Goal: Task Accomplishment & Management: Complete application form

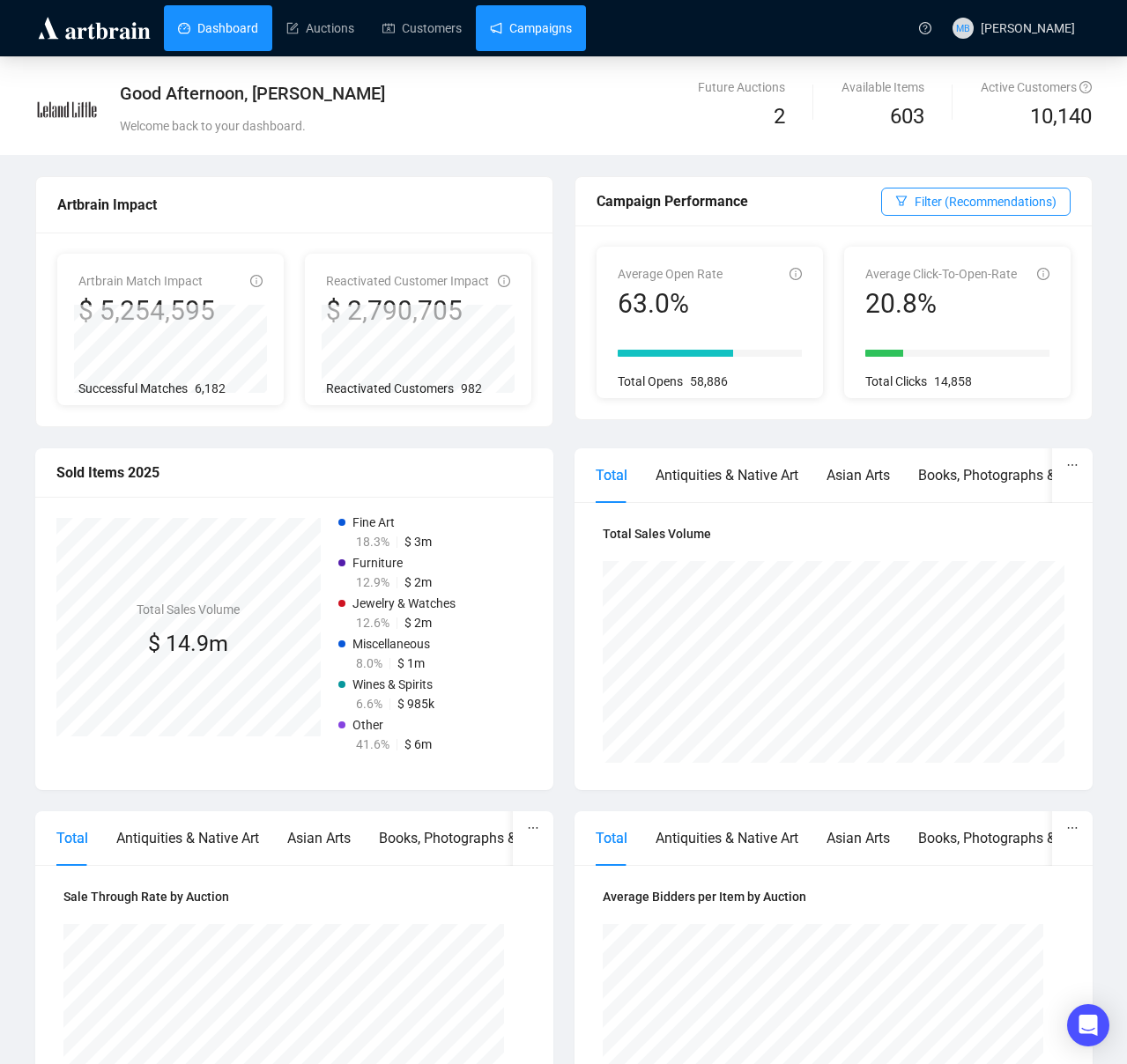
click at [529, 46] on link "Campaigns" at bounding box center [530, 28] width 82 height 46
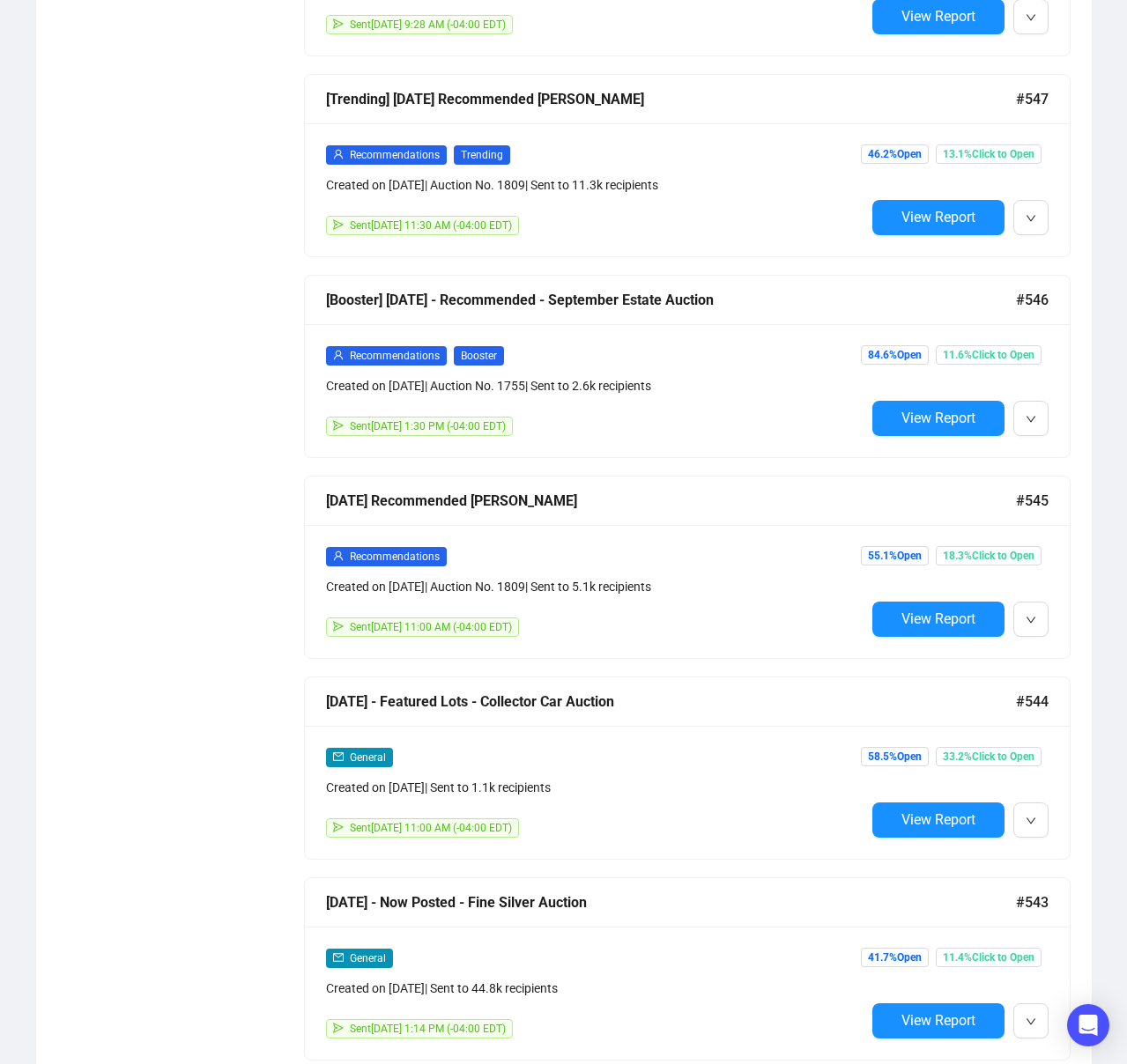
scroll to position [2259, 0]
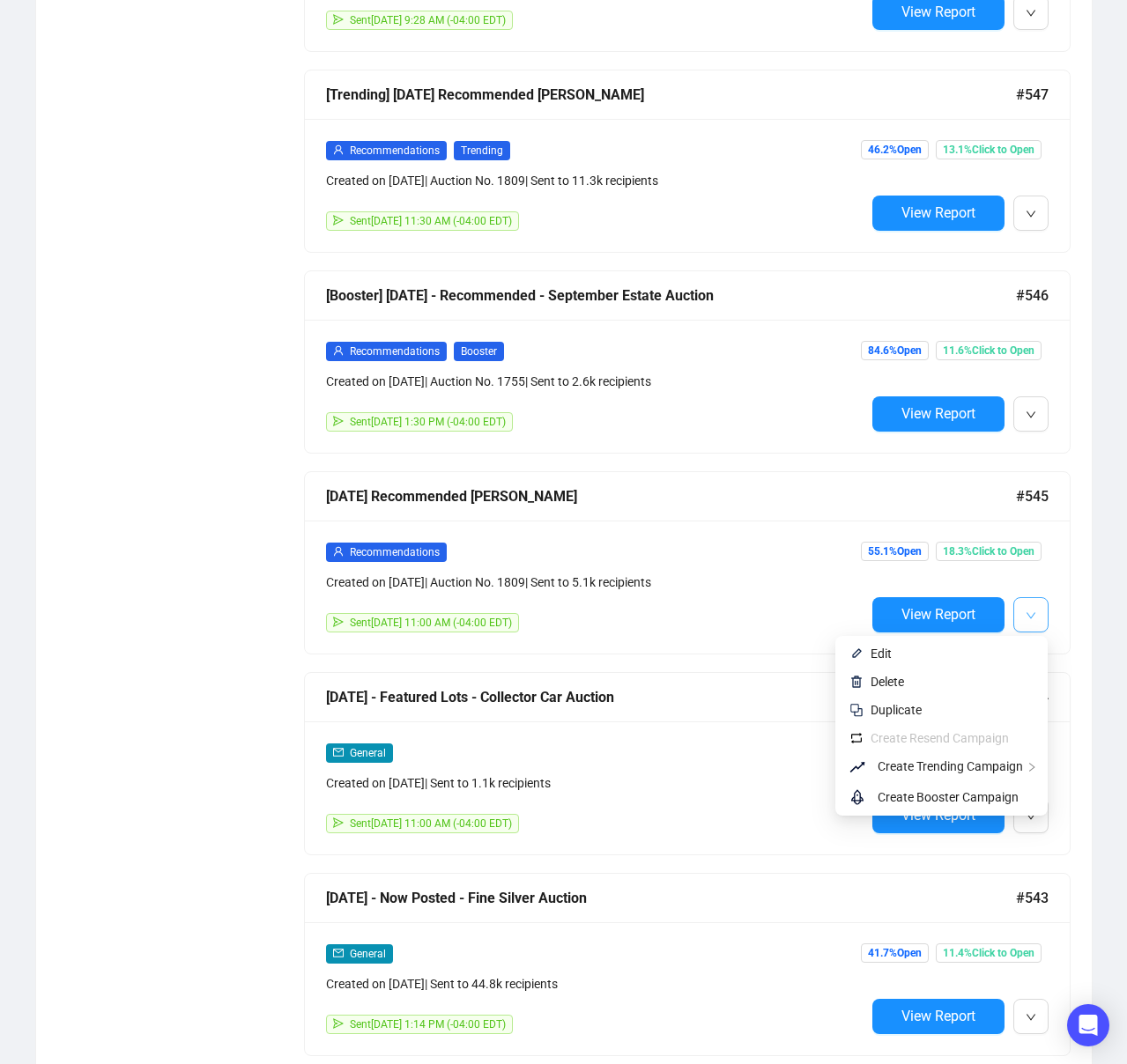
click at [1033, 611] on icon "down" at bounding box center [1030, 615] width 10 height 10
click at [987, 795] on span "Create Booster Campaign" at bounding box center [948, 796] width 141 height 14
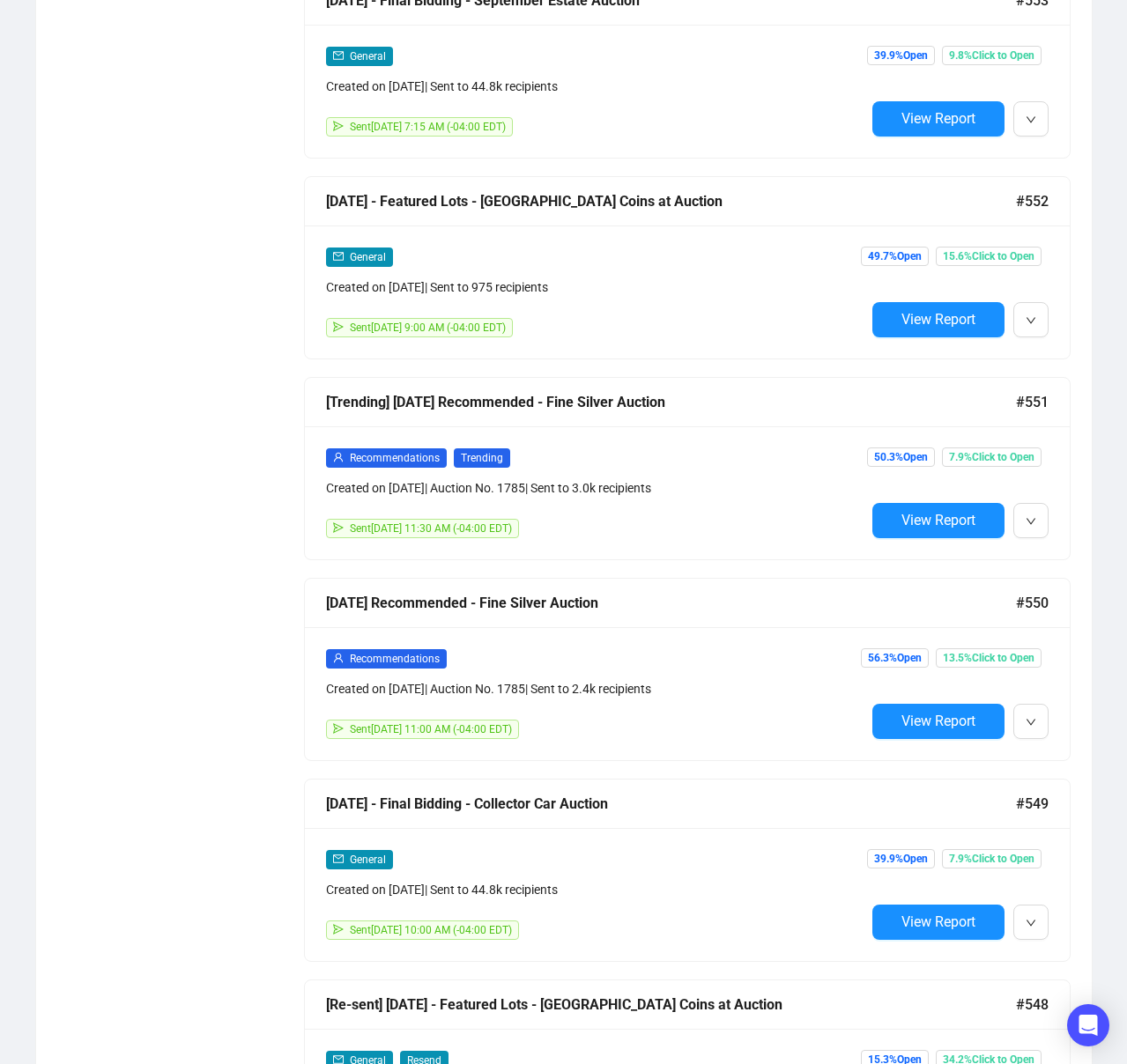
scroll to position [1352, 0]
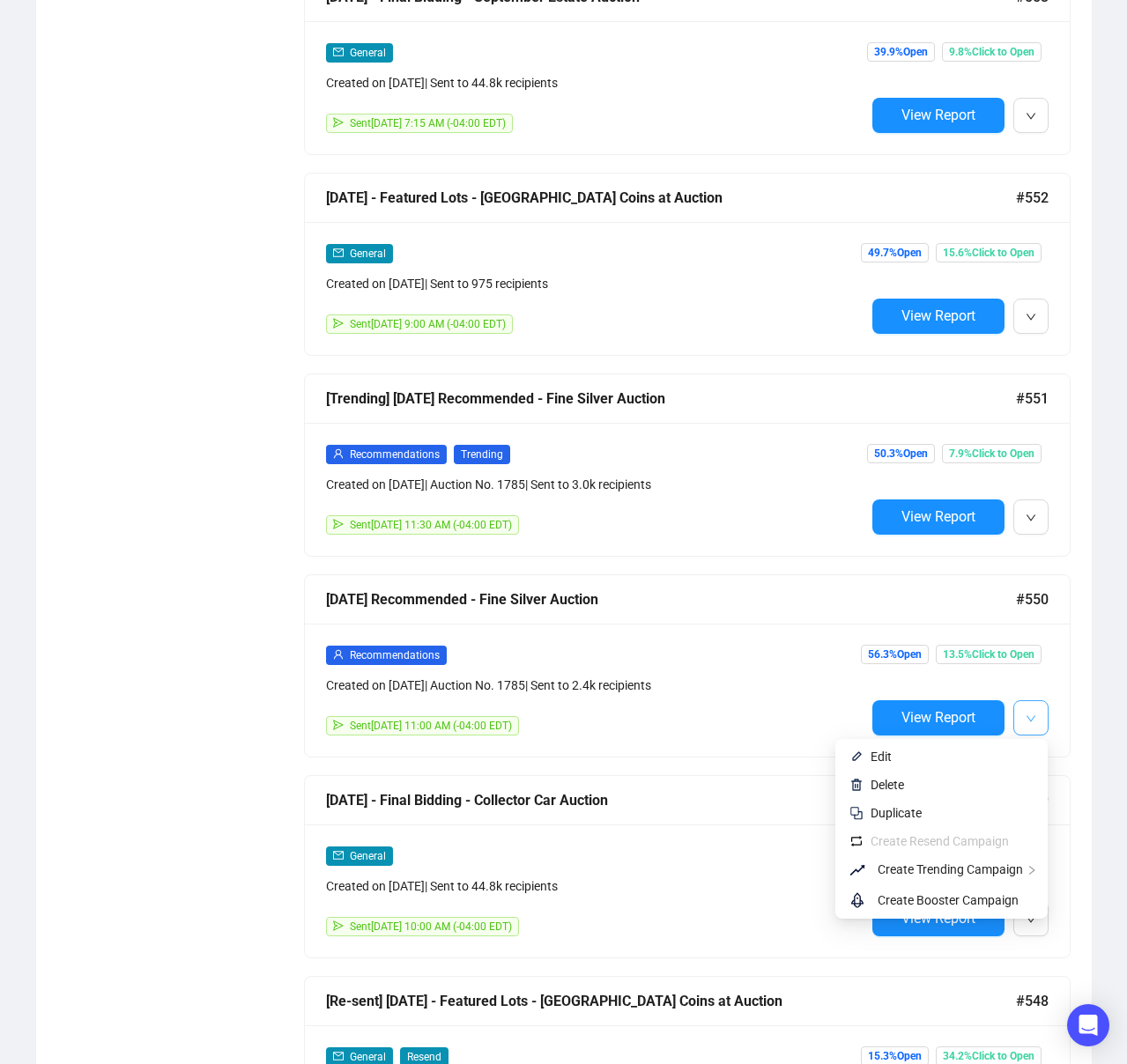
click at [1037, 724] on button "button" at bounding box center [1031, 718] width 35 height 35
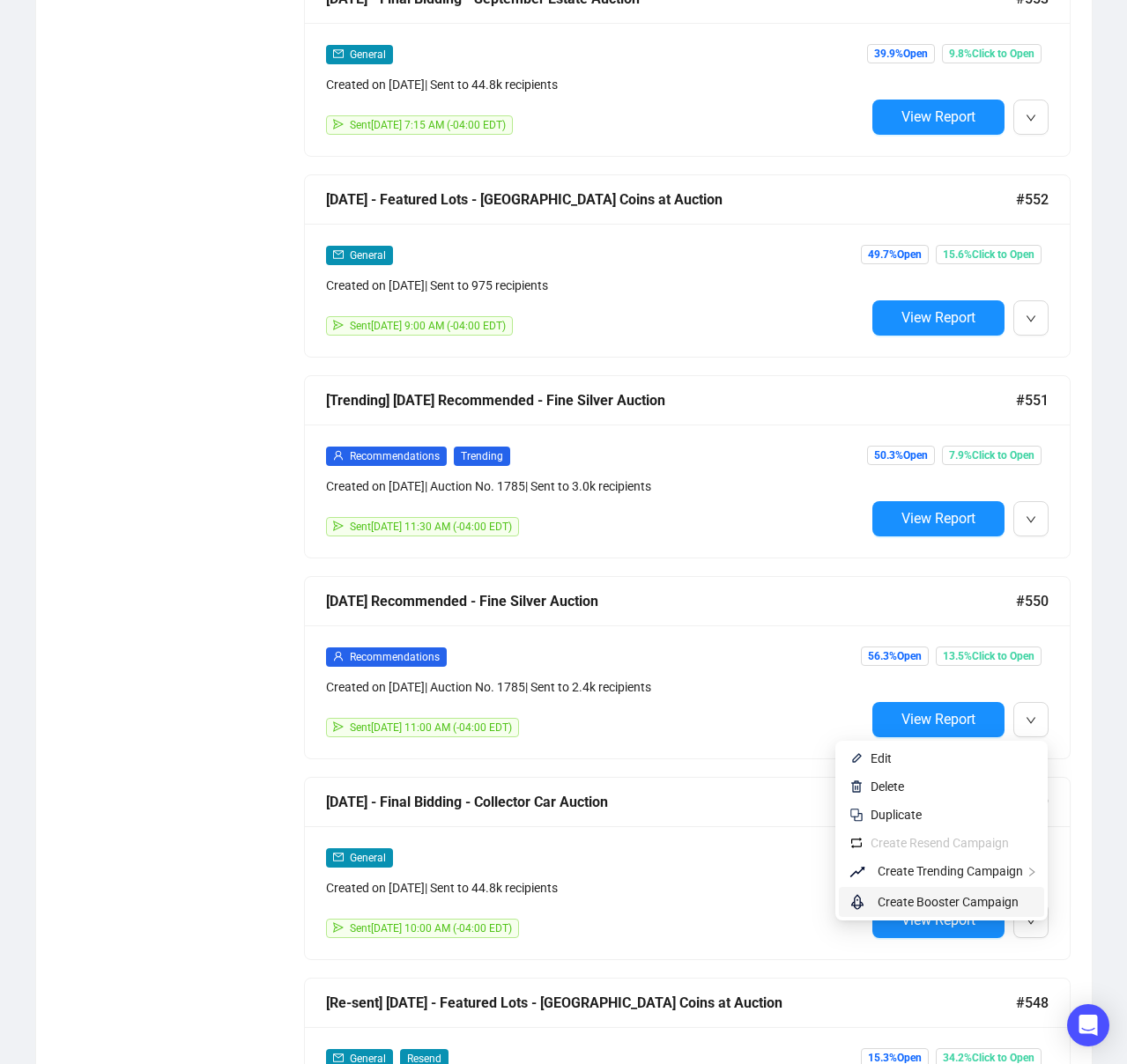
click at [981, 898] on span "Create Booster Campaign" at bounding box center [948, 901] width 141 height 14
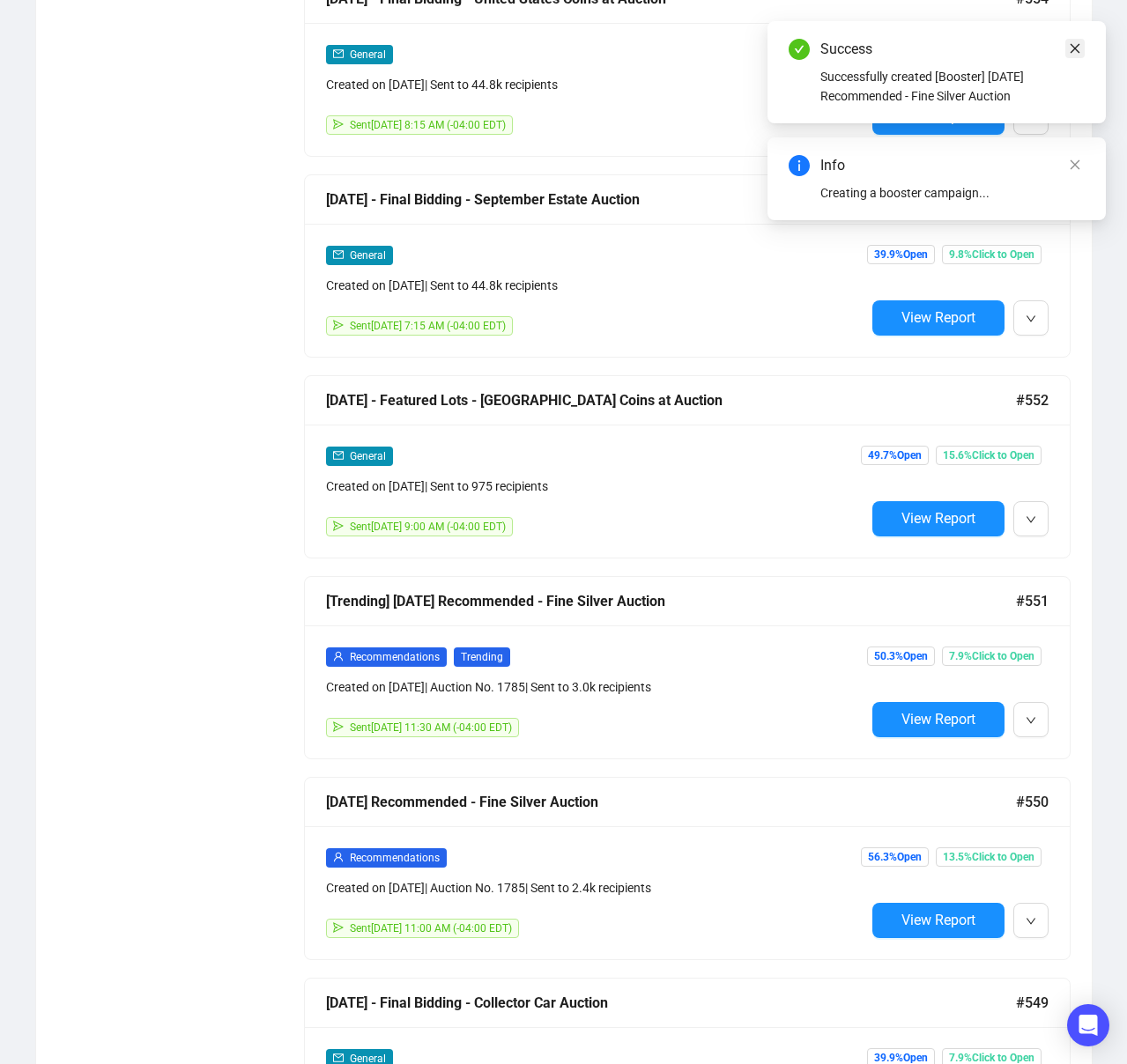
click at [1076, 52] on icon "close" at bounding box center [1074, 48] width 12 height 12
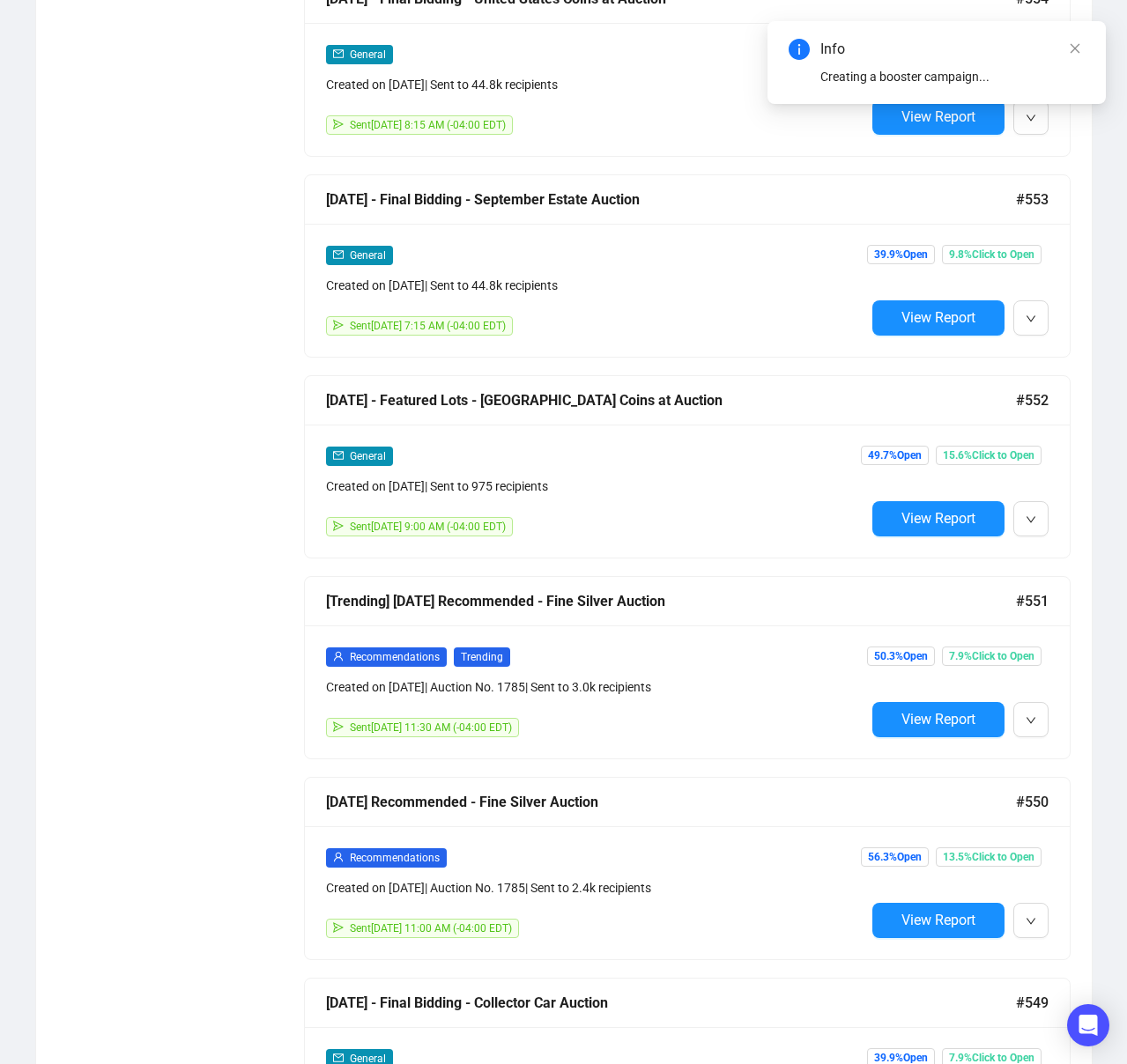
click at [1076, 52] on icon "close" at bounding box center [1074, 48] width 12 height 12
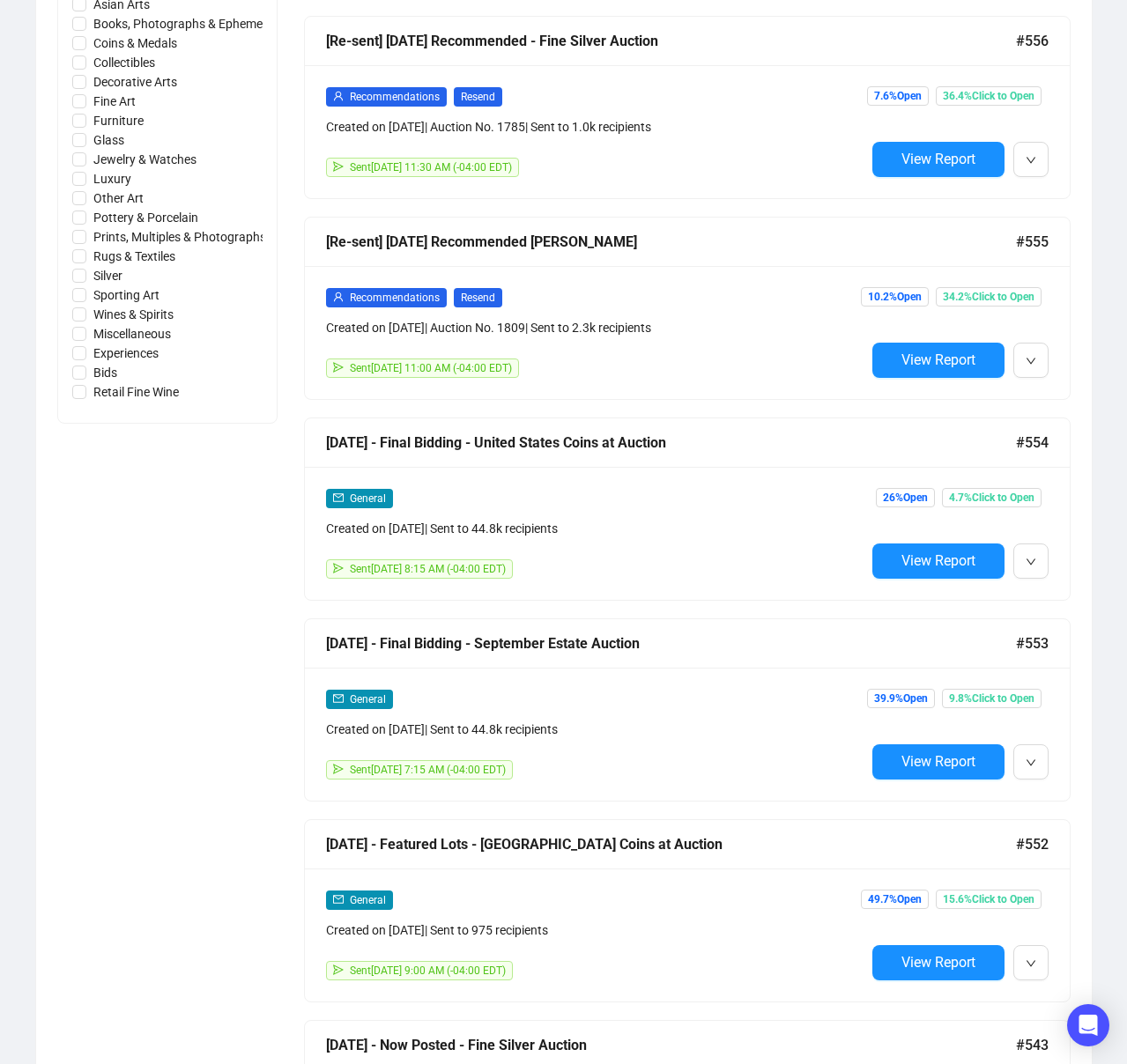
scroll to position [0, 0]
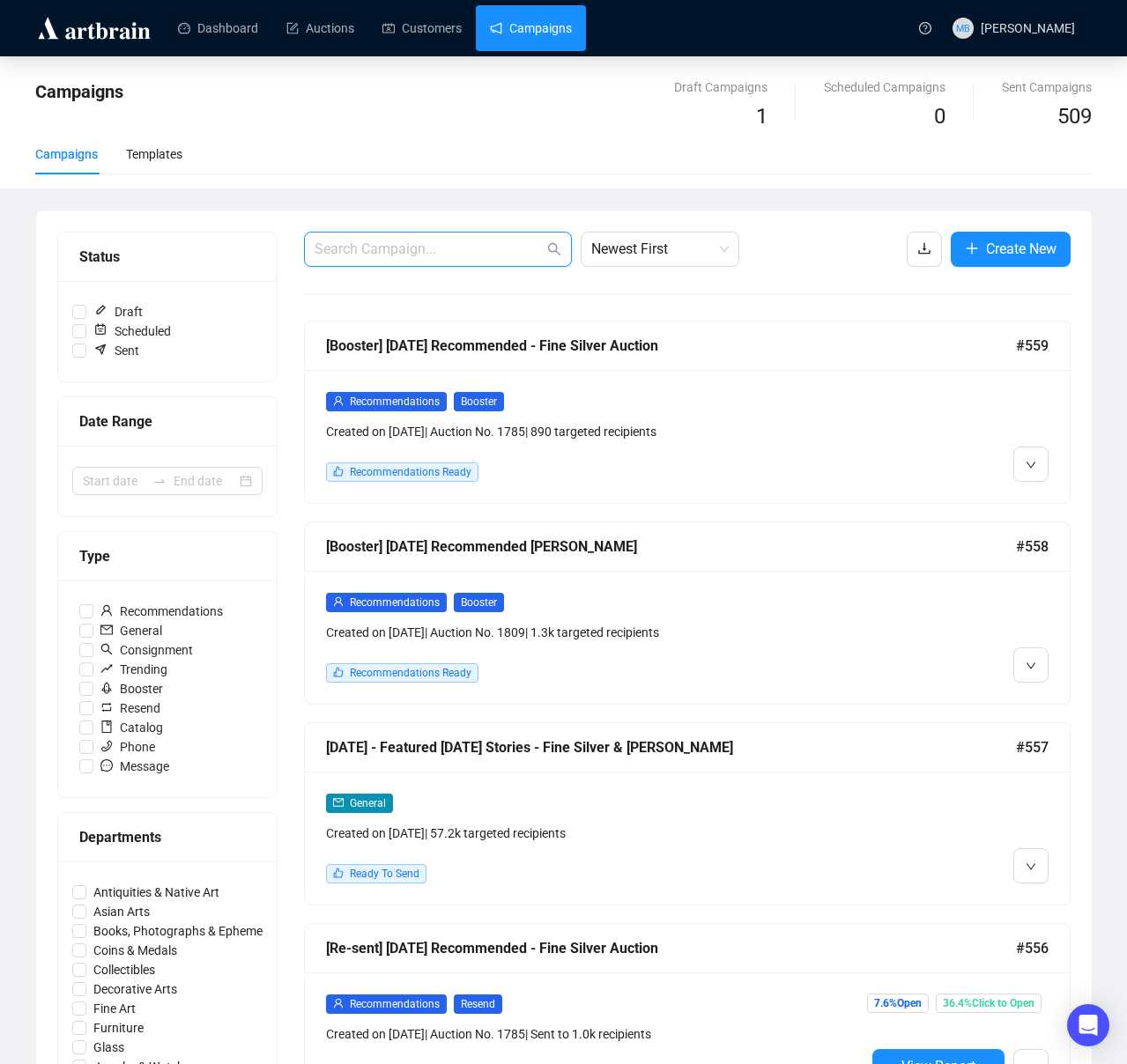
click at [485, 249] on input "text" at bounding box center [429, 249] width 229 height 21
type input "final bidding"
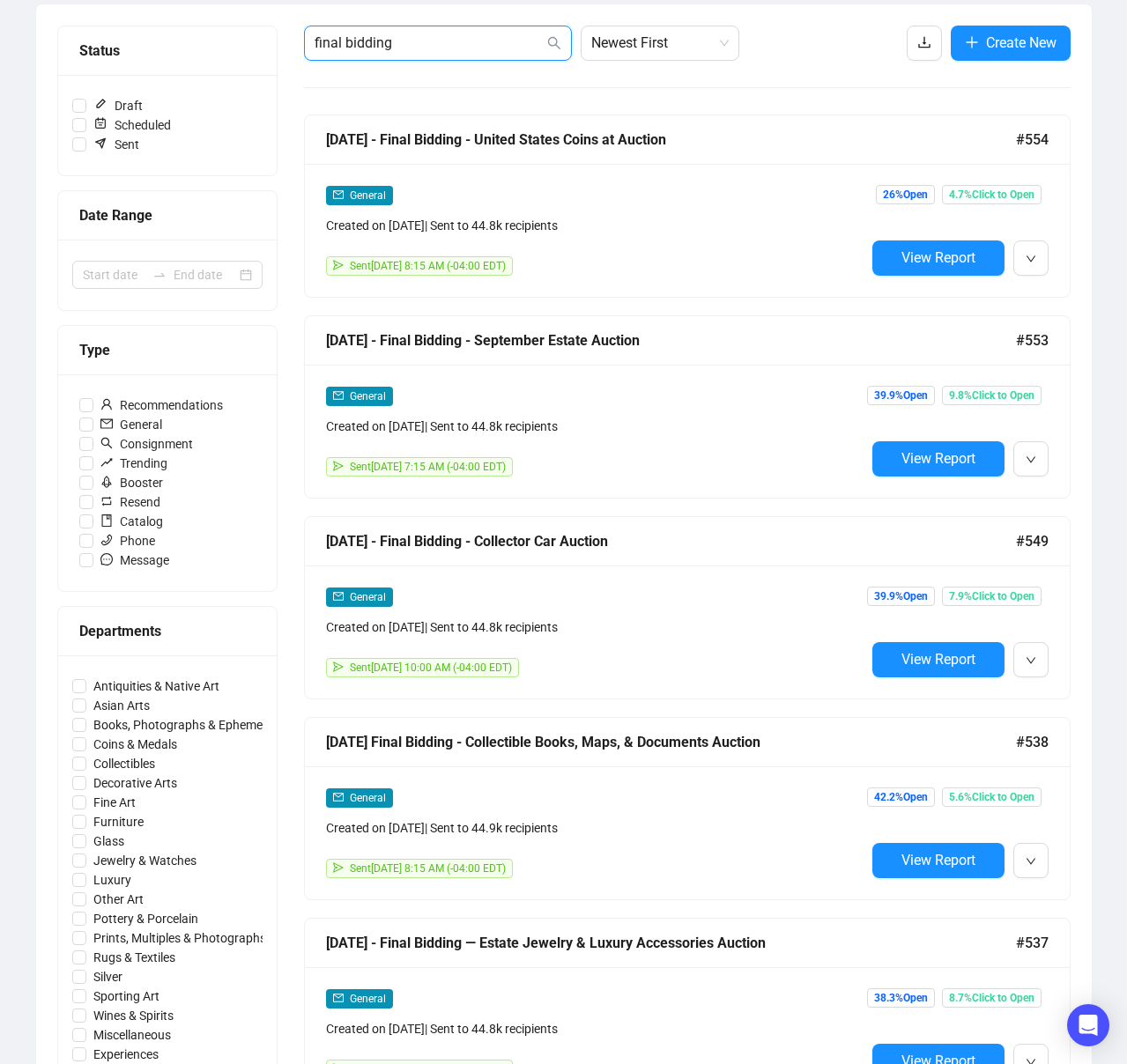
scroll to position [201, 0]
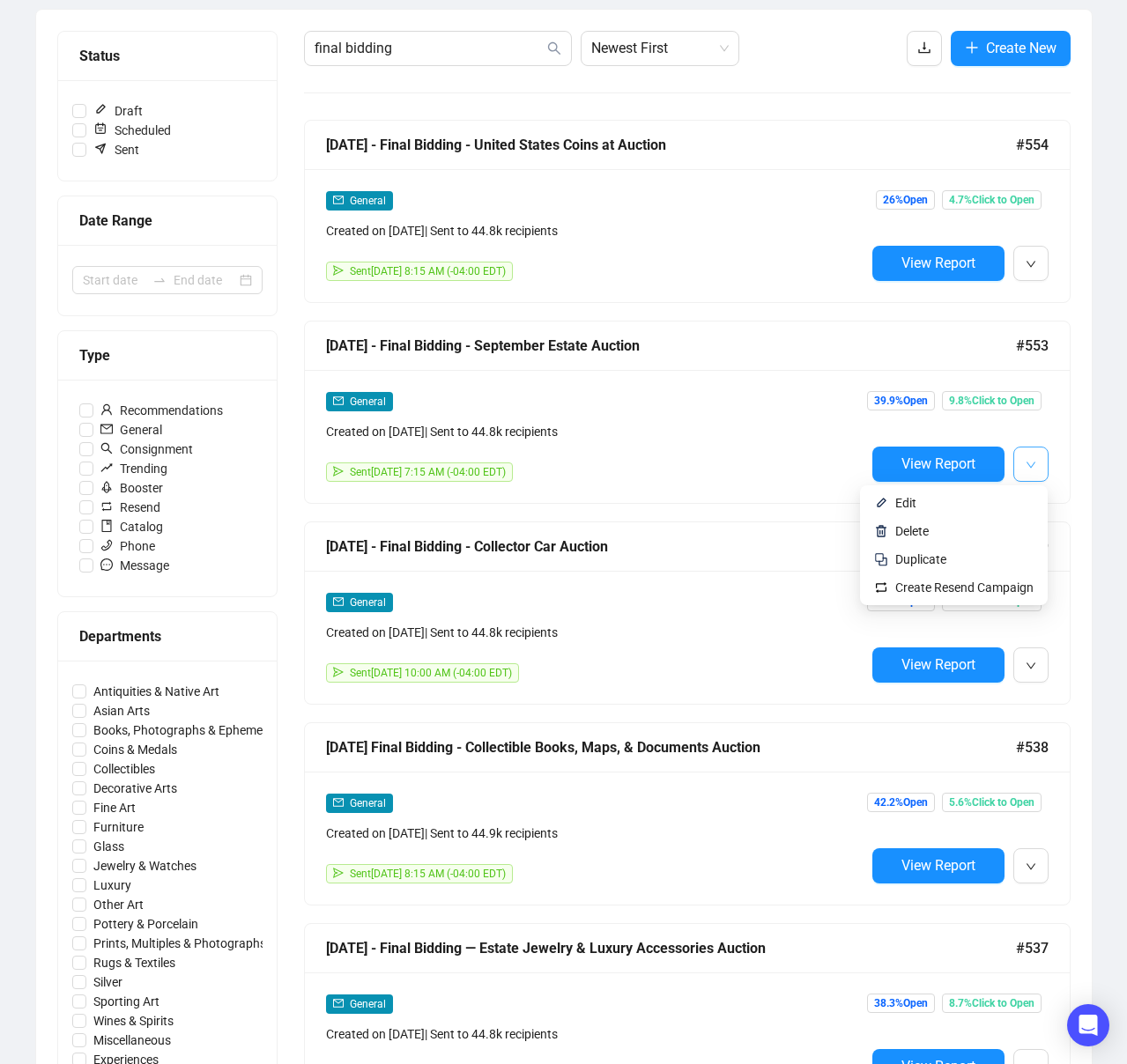
click at [1030, 466] on icon "down" at bounding box center [1029, 464] width 8 height 7
click at [906, 558] on span "Duplicate" at bounding box center [920, 558] width 51 height 14
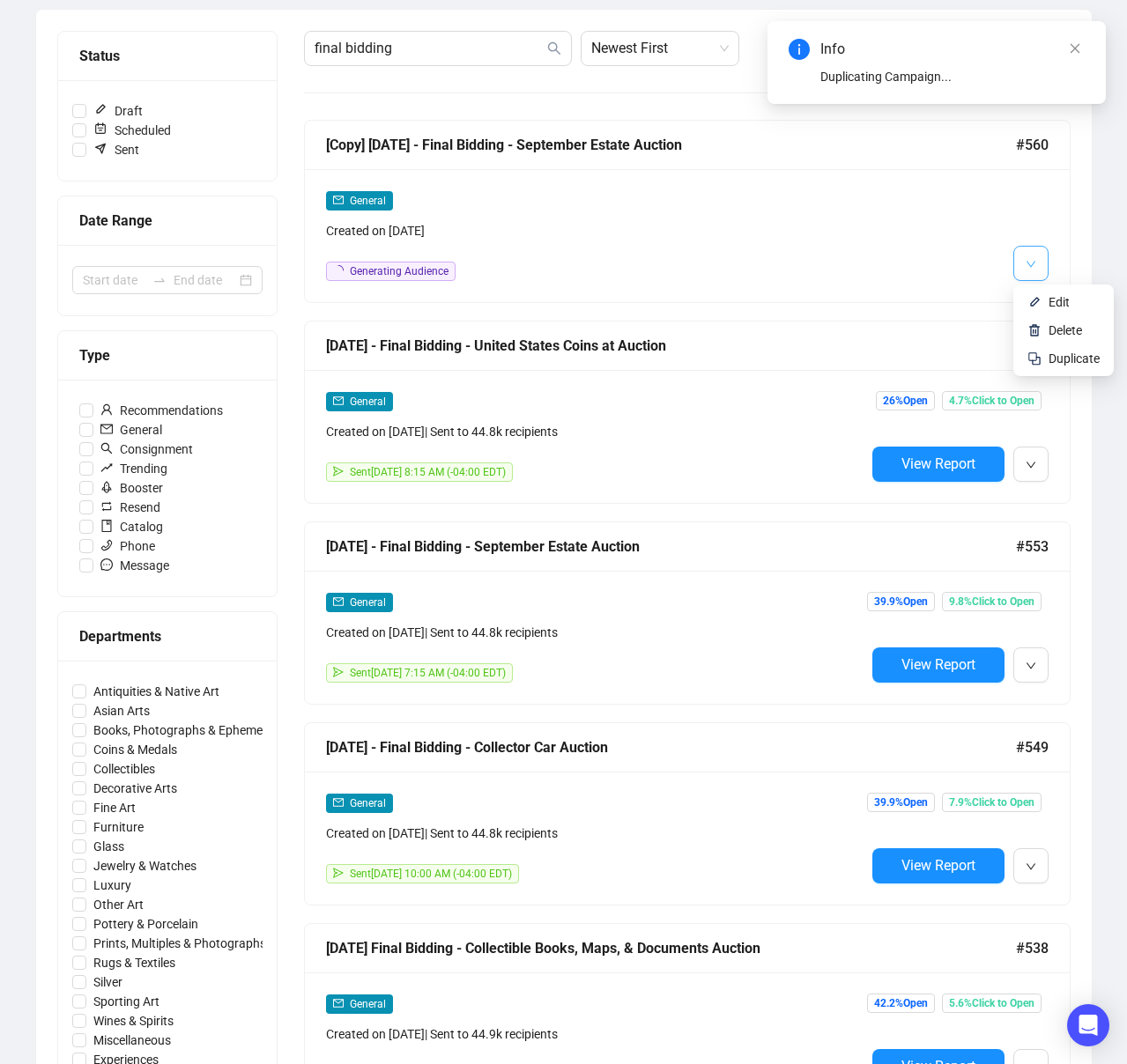
click at [1025, 259] on icon "down" at bounding box center [1030, 263] width 10 height 10
click at [1060, 306] on span "Edit" at bounding box center [1059, 301] width 21 height 14
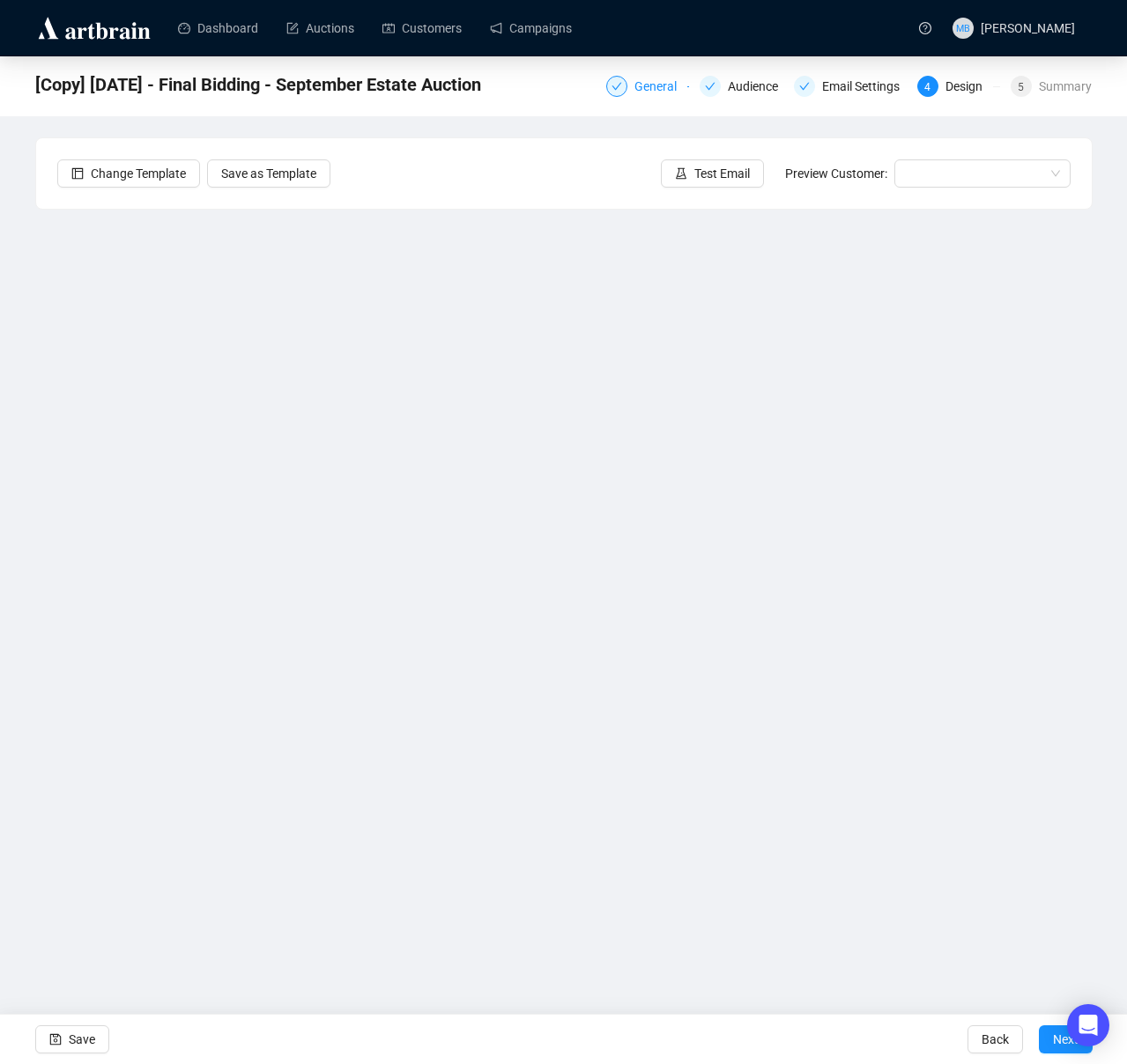
click at [644, 91] on div "General" at bounding box center [660, 86] width 53 height 21
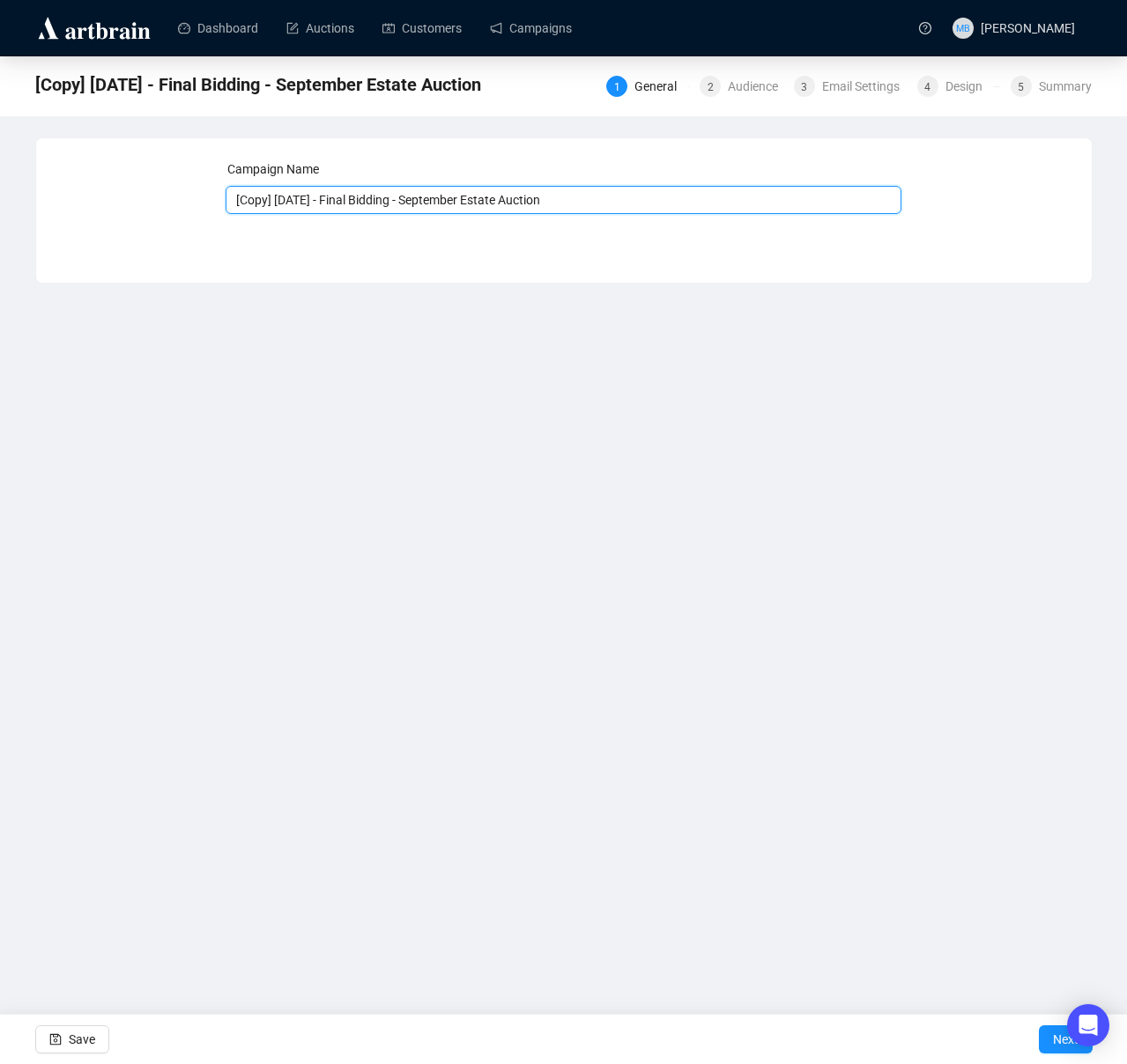
drag, startPoint x: 319, startPoint y: 202, endPoint x: 219, endPoint y: 203, distance: 100.0
click at [219, 203] on div "Campaign Name [Copy] [DATE] - Final Bidding - September Estate Auction Save Next" at bounding box center [563, 197] width 1013 height 76
drag, startPoint x: 540, startPoint y: 200, endPoint x: 355, endPoint y: 196, distance: 185.0
click at [355, 196] on input "[DATE] - Final Bidding - September Estate Auction" at bounding box center [563, 200] width 676 height 28
click at [550, 203] on input "[DATE] - Final Bidding - September Estate Auction" at bounding box center [563, 200] width 676 height 28
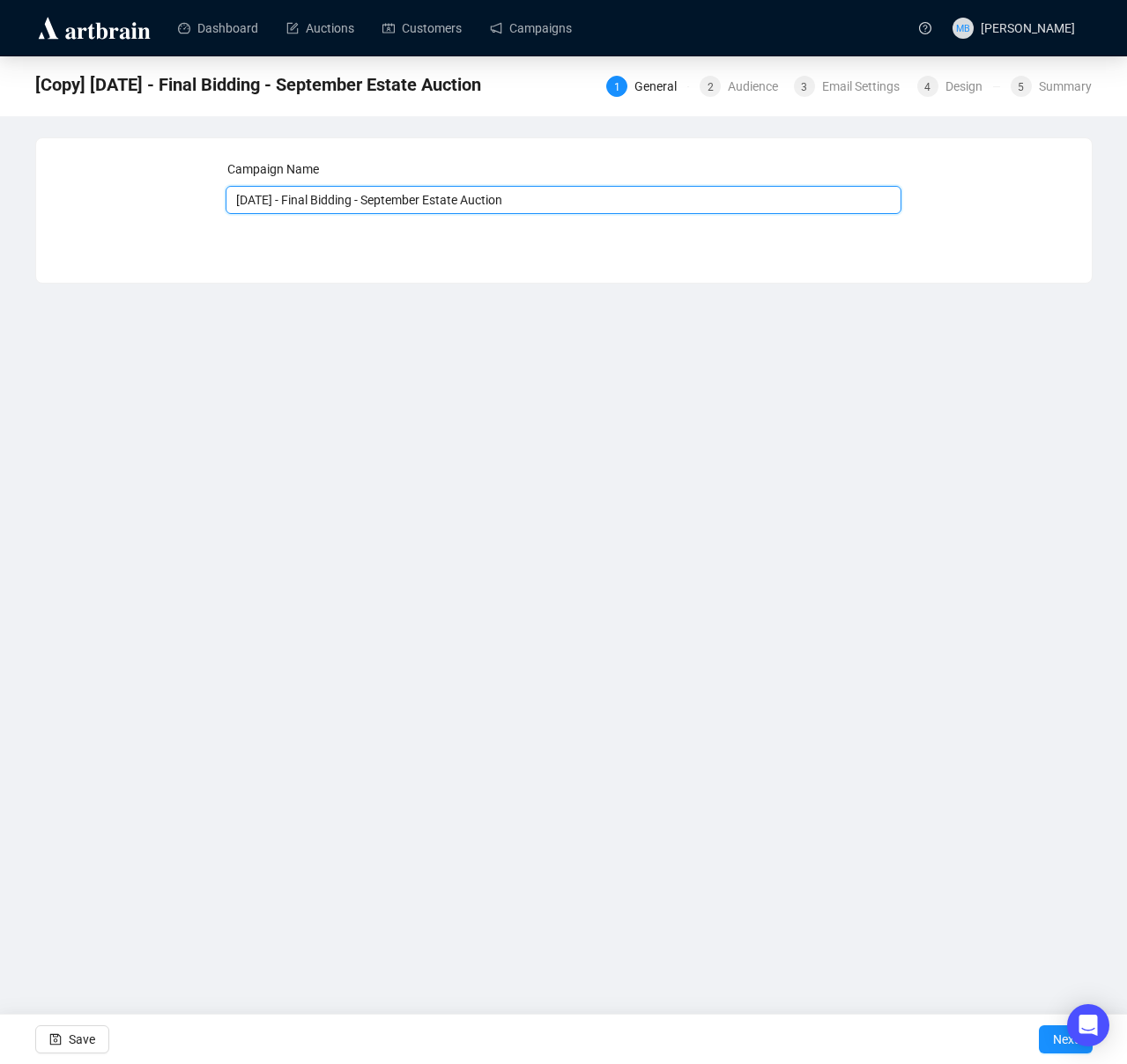
drag, startPoint x: 527, startPoint y: 201, endPoint x: 398, endPoint y: 205, distance: 129.1
click at [380, 201] on input "[DATE] - Final Bidding - September Estate Auction" at bounding box center [563, 200] width 676 height 28
paste input "From the Estate of the late [PERSON_NAME], [GEOGRAPHIC_DATA], [US_STATE] (1809)"
click at [752, 202] on input "[DATE] - Final Bidding - From the Estate of the late [PERSON_NAME], Old Keswick…" at bounding box center [563, 200] width 676 height 28
drag, startPoint x: 748, startPoint y: 203, endPoint x: 383, endPoint y: 203, distance: 365.0
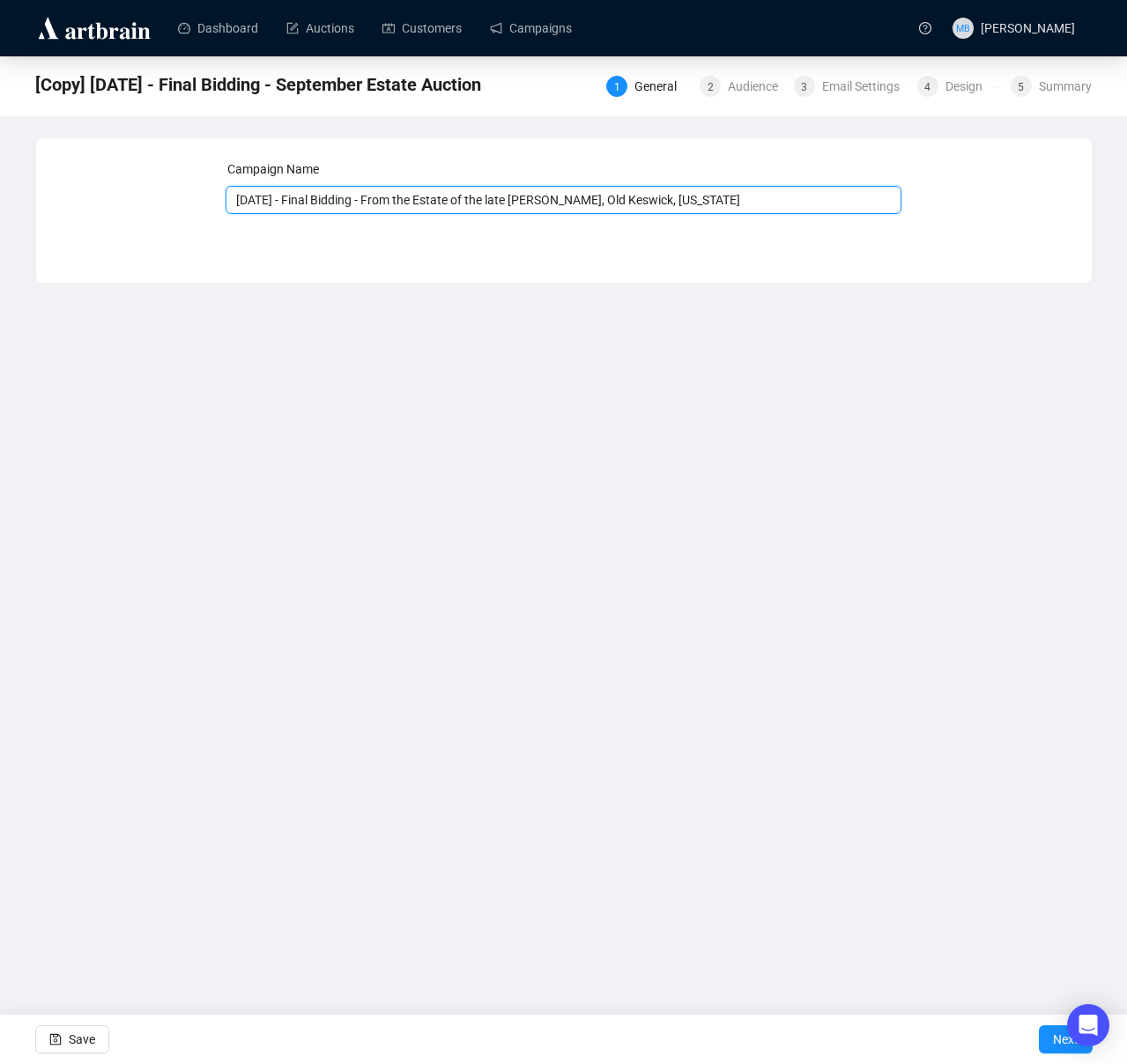
click at [378, 205] on input "[DATE] - Final Bidding - From the Estate of the late [PERSON_NAME], Old Keswick…" at bounding box center [563, 200] width 676 height 28
type input "[DATE] - Final Bidding - From the Estate of the late [PERSON_NAME], Old Keswick…"
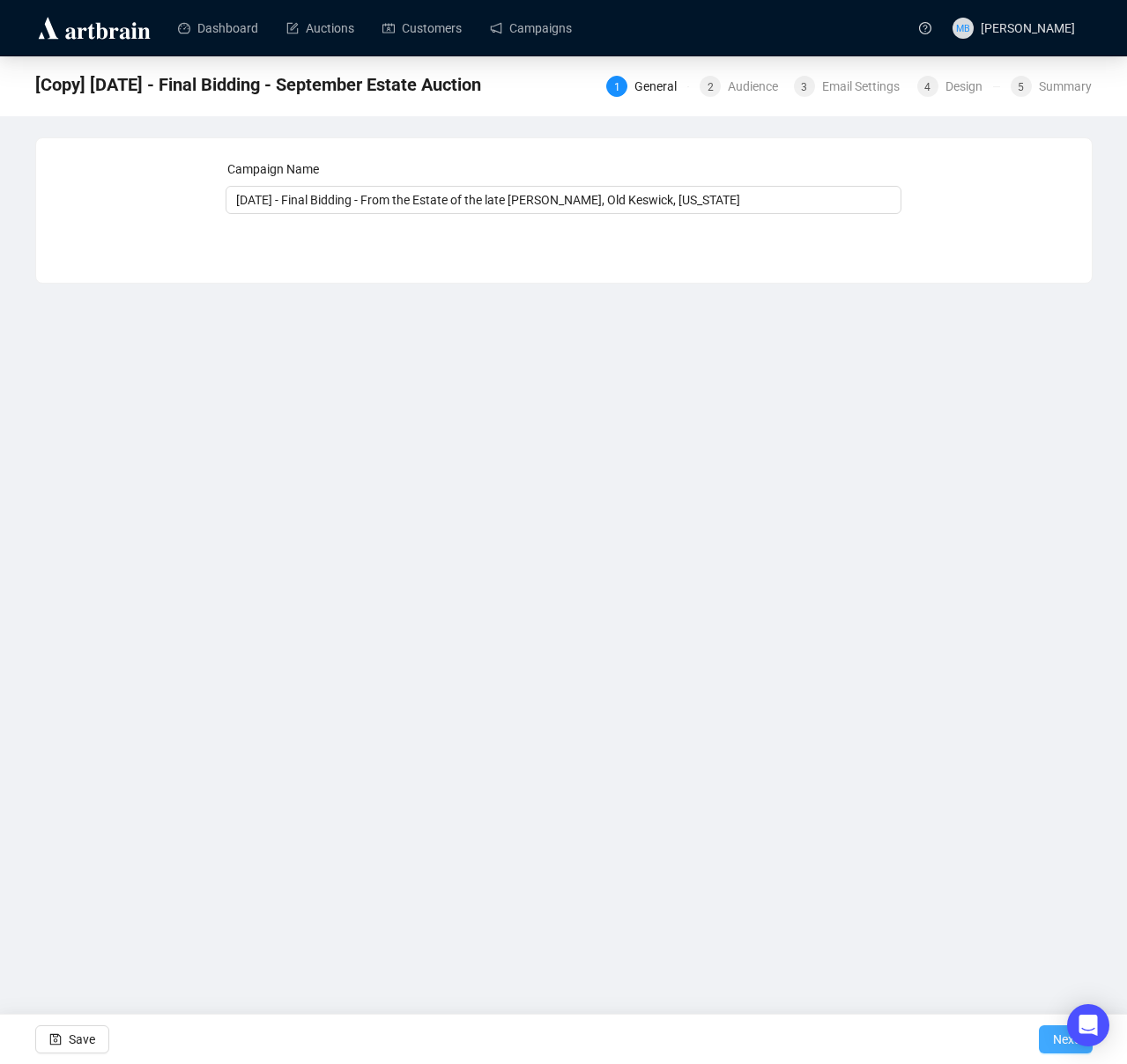
click at [1048, 1037] on button "Next" at bounding box center [1065, 1039] width 54 height 28
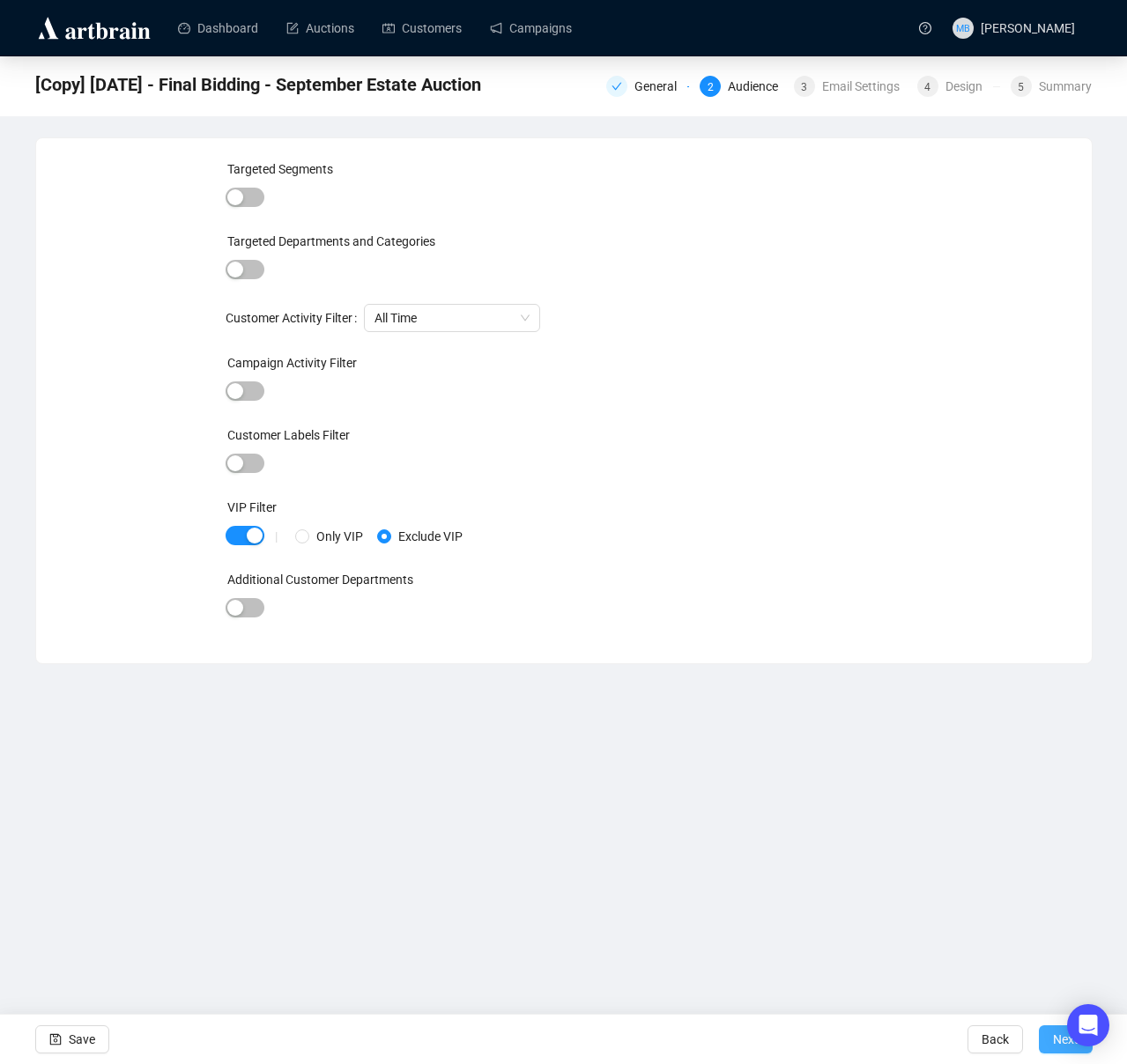
click at [1052, 1042] on span "Next" at bounding box center [1064, 1039] width 25 height 49
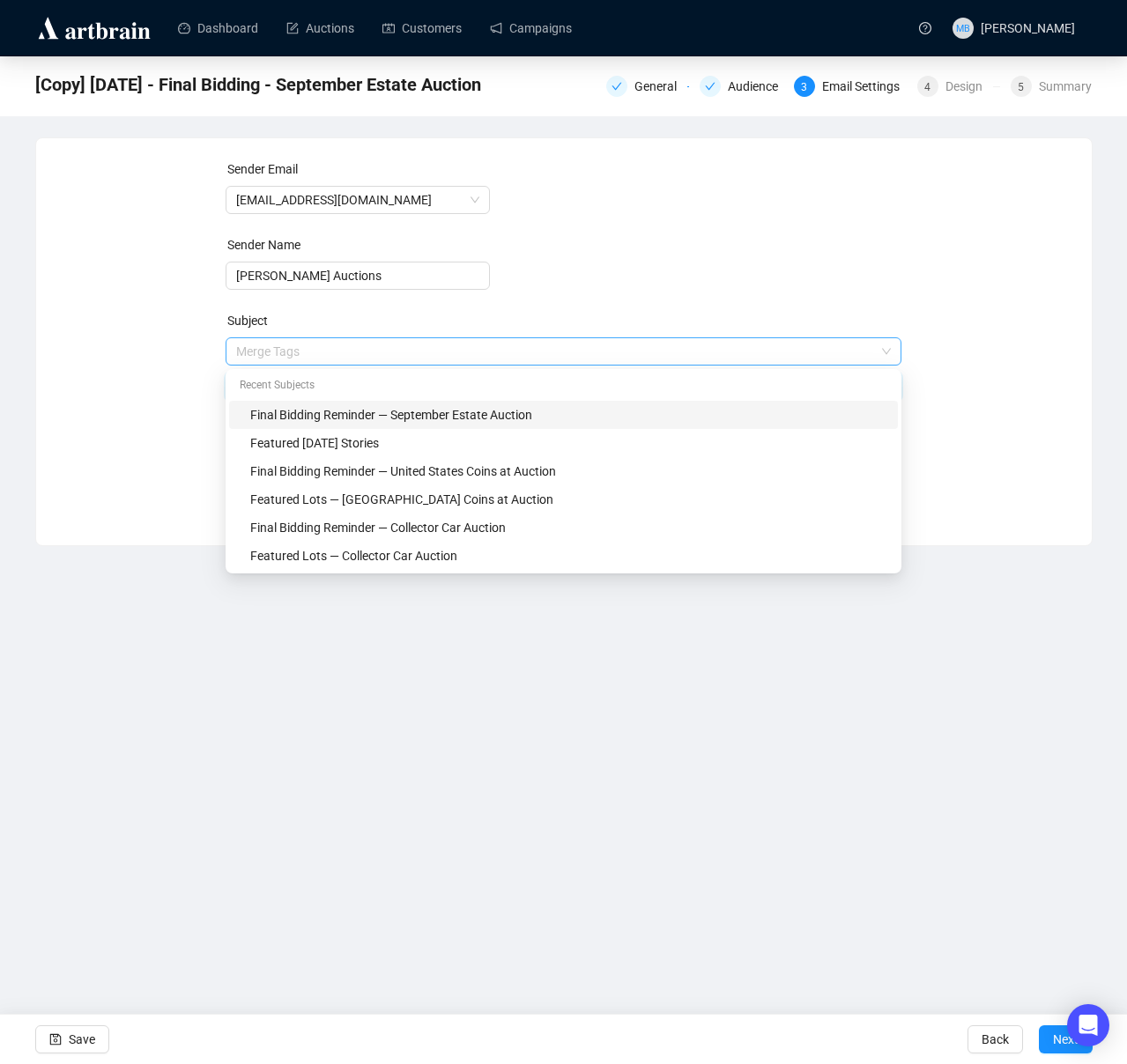
drag, startPoint x: 542, startPoint y: 356, endPoint x: 404, endPoint y: 356, distance: 138.0
click at [402, 357] on span "Merge Tags Final Bidding Reminder — September Estate Auction" at bounding box center [563, 369] width 676 height 49
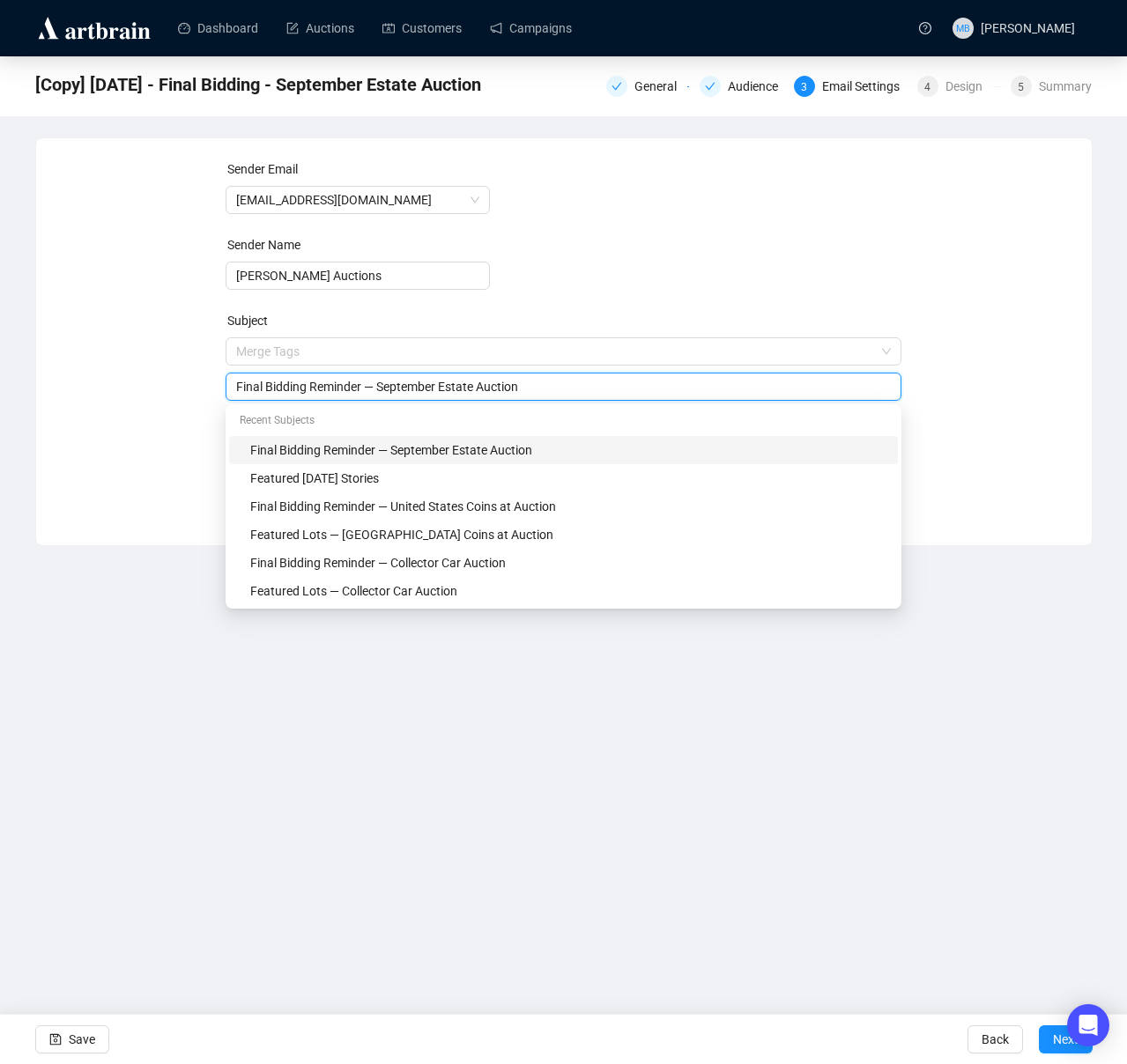
drag, startPoint x: 551, startPoint y: 386, endPoint x: 385, endPoint y: 385, distance: 166.0
click at [385, 385] on input "Final Bidding Reminder — September Estate Auction" at bounding box center [563, 386] width 655 height 20
paste input "From the Estate of the late [PERSON_NAME], [GEOGRAPHIC_DATA], [US_STATE]"
type input "Final Bidding Reminder — From the Estate of the late [PERSON_NAME], [GEOGRAPHIC…"
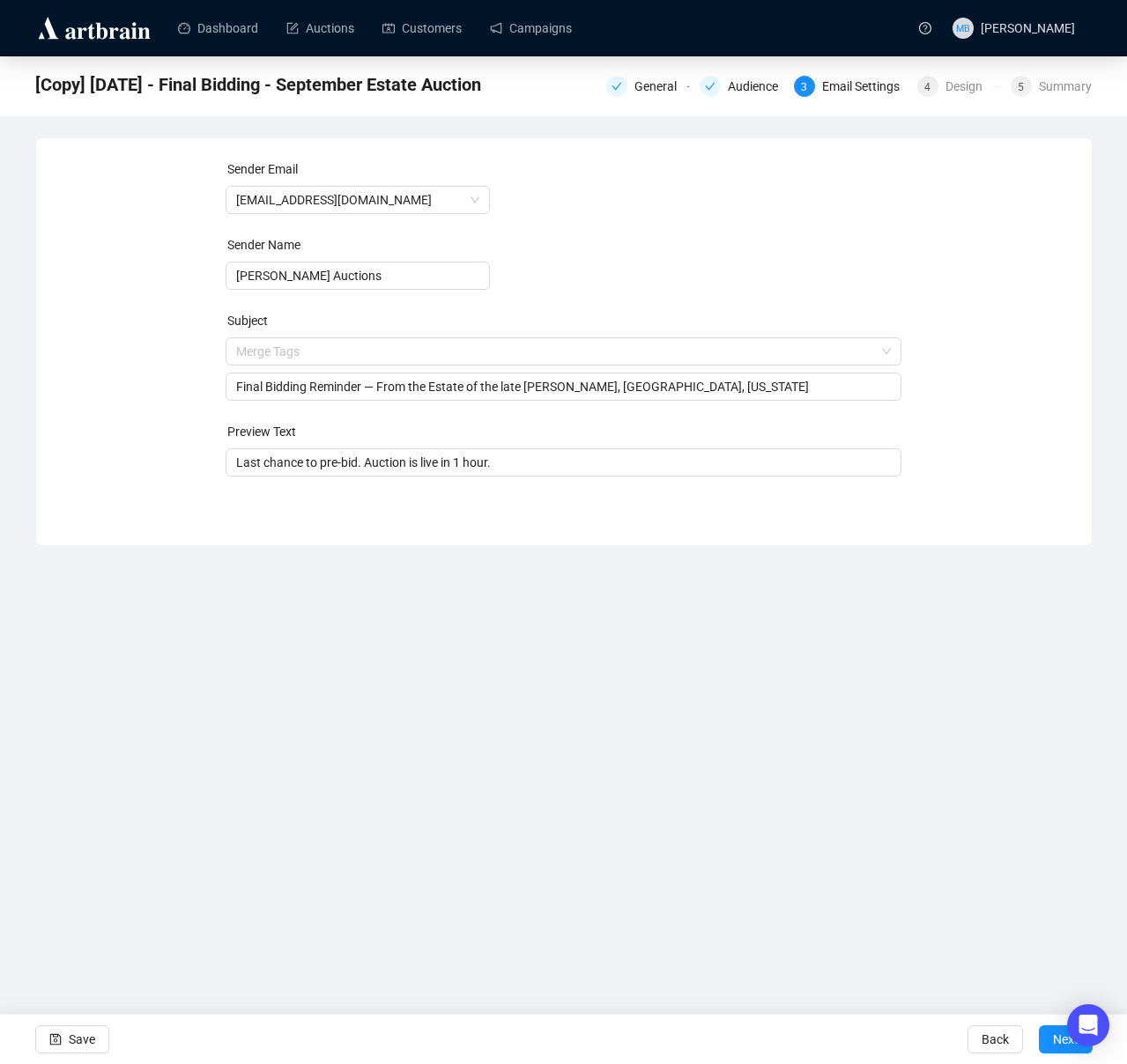
click at [50, 397] on div "Sender Email [EMAIL_ADDRESS][DOMAIN_NAME] Sender Name [PERSON_NAME] Auctions Su…" at bounding box center [564, 329] width 1055 height 381
click at [1052, 1039] on span "Next" at bounding box center [1064, 1039] width 25 height 49
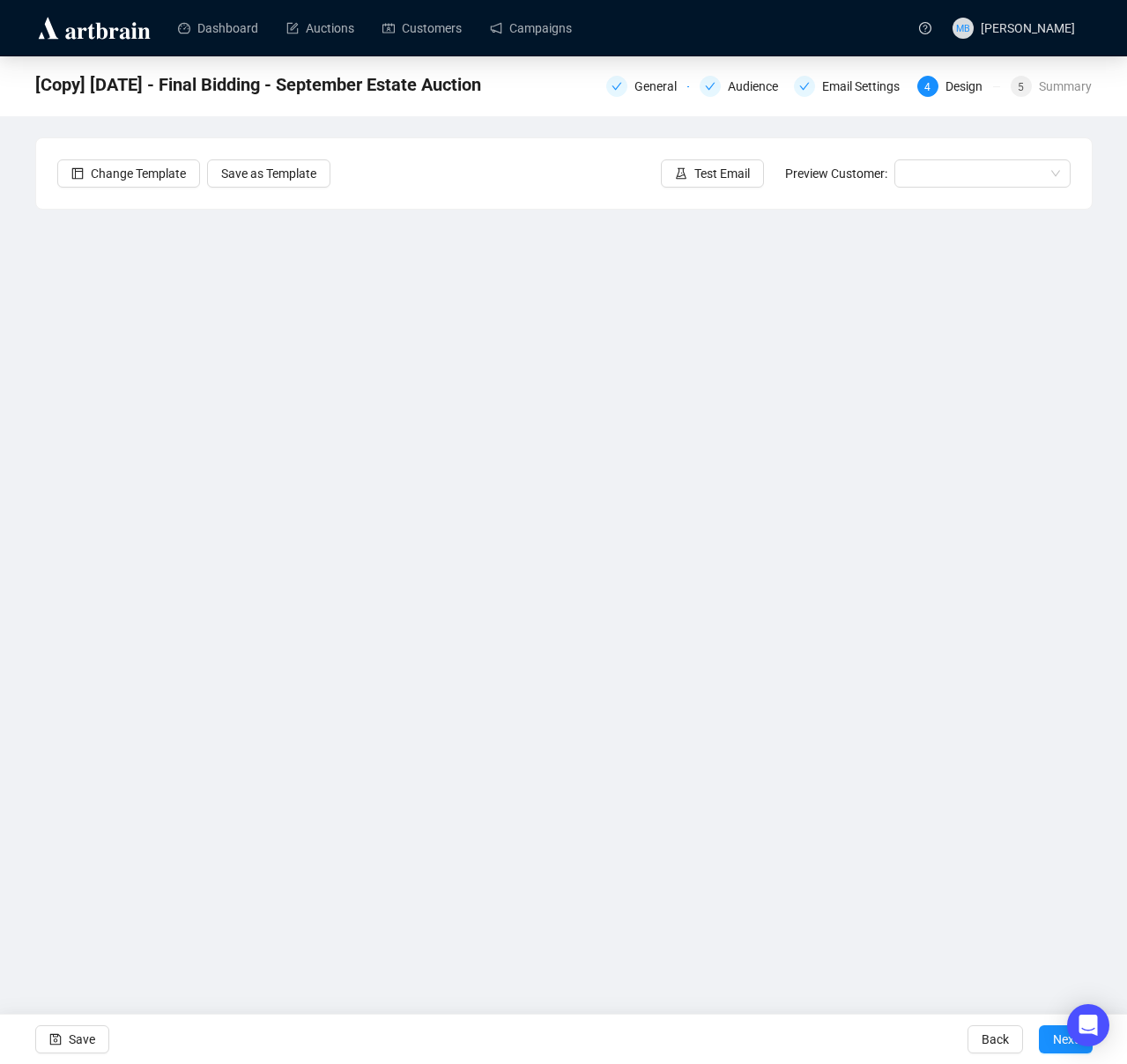
click at [1110, 410] on div "[Copy] [DATE] - Final Bidding - September Estate Auction General Audience Email…" at bounding box center [563, 462] width 1127 height 813
drag, startPoint x: 1117, startPoint y: 437, endPoint x: 1100, endPoint y: 436, distance: 17.0
click at [1116, 437] on div "[Copy] [DATE] - Final Bidding - September Estate Auction General Audience Email…" at bounding box center [563, 462] width 1127 height 813
click at [1105, 691] on div "[Copy] [DATE] - Final Bidding - September Estate Auction General Audience Email…" at bounding box center [563, 462] width 1127 height 813
drag, startPoint x: 1112, startPoint y: 586, endPoint x: 1087, endPoint y: 595, distance: 26.6
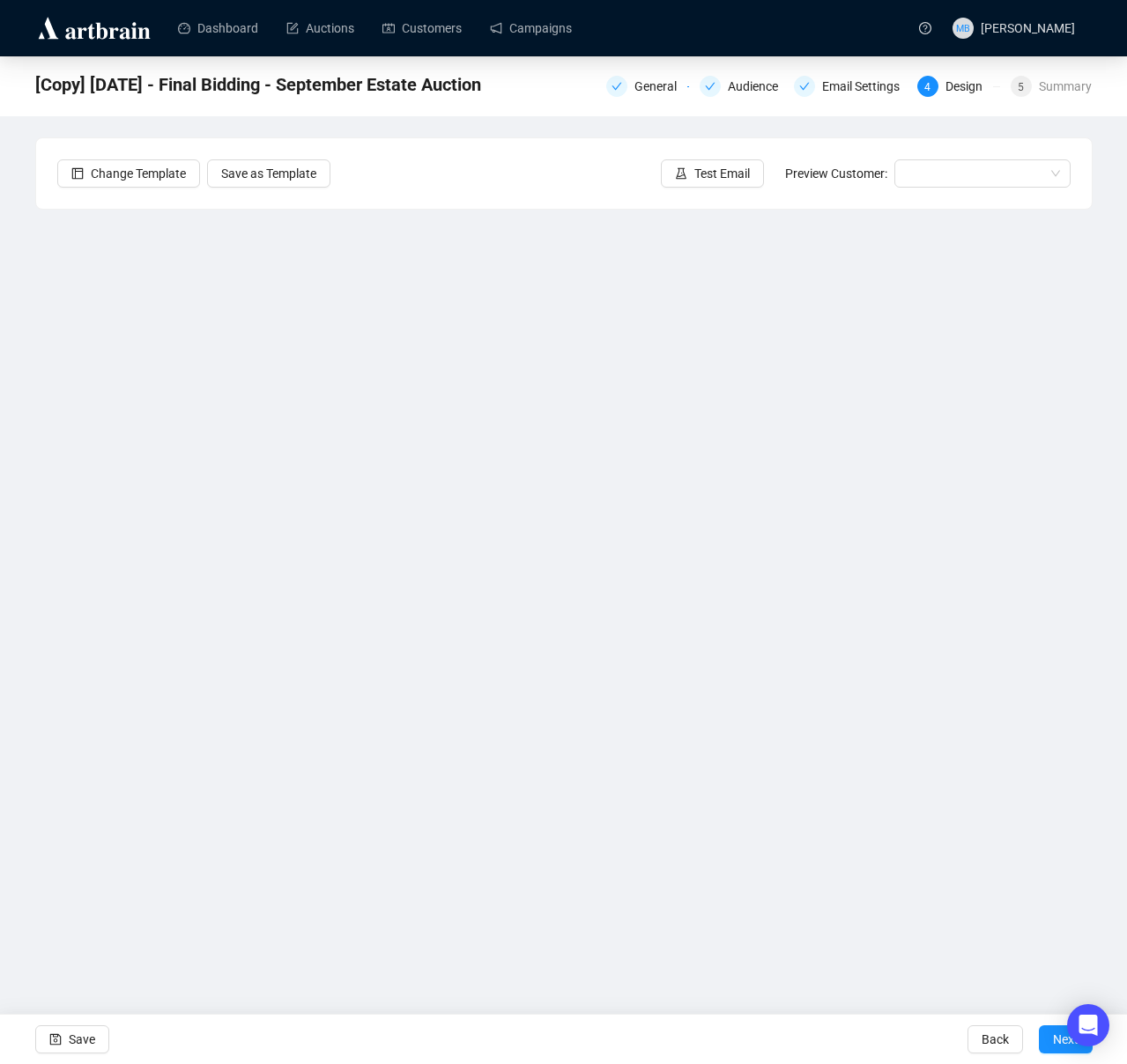
click at [1112, 586] on div "[Copy] [DATE] - Final Bidding - September Estate Auction General Audience Email…" at bounding box center [563, 462] width 1127 height 813
click at [1106, 647] on div "[Copy] [DATE] - Final Bidding - September Estate Auction General Audience Email…" at bounding box center [563, 462] width 1127 height 813
drag, startPoint x: 1102, startPoint y: 550, endPoint x: 1082, endPoint y: 552, distance: 20.1
click at [1102, 550] on div "[Copy] [DATE] - Final Bidding - September Estate Auction General Audience Email…" at bounding box center [563, 462] width 1127 height 813
click at [1109, 651] on div "[Copy] [DATE] - Final Bidding - September Estate Auction General Audience Email…" at bounding box center [563, 462] width 1127 height 813
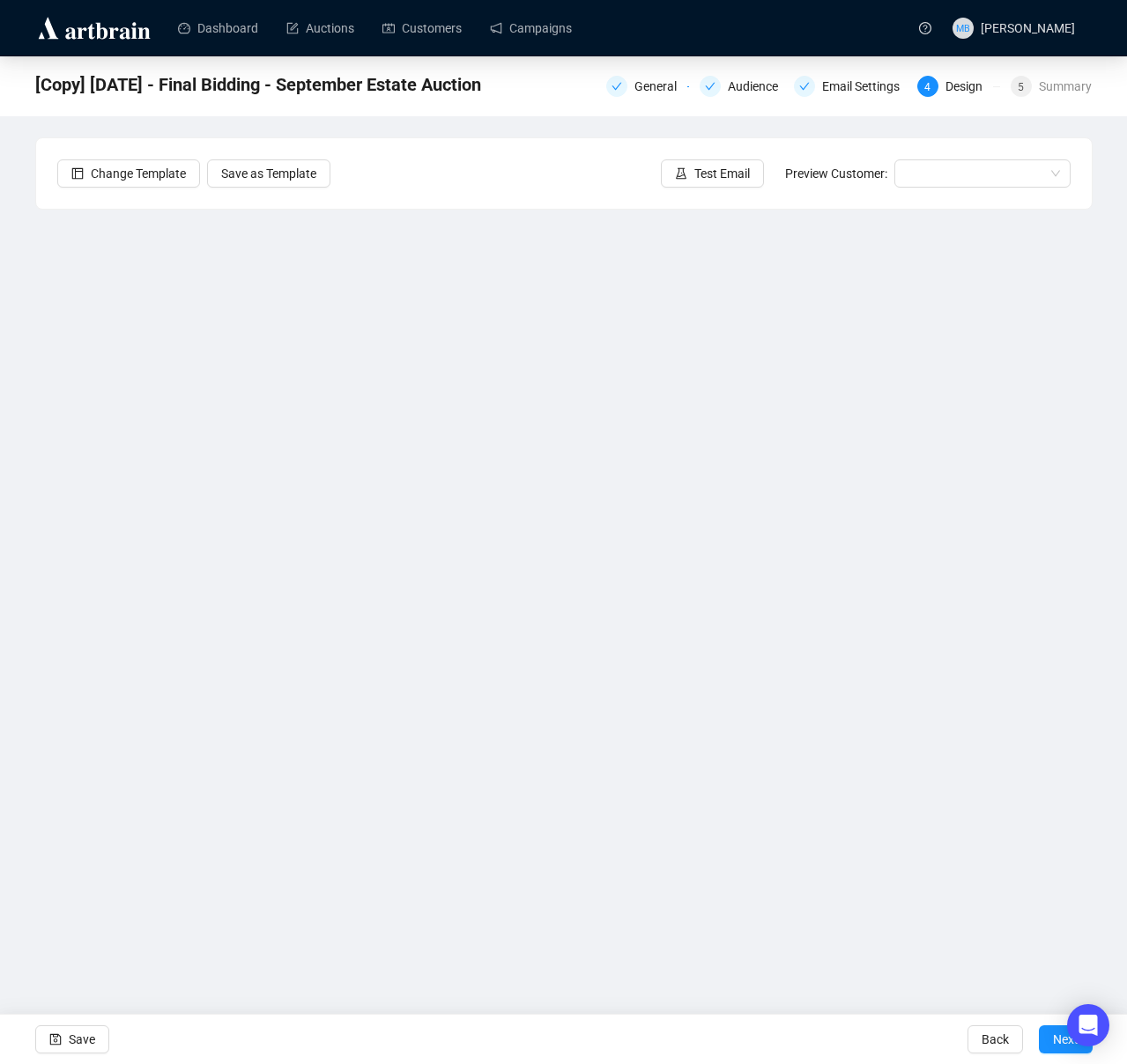
click at [1104, 399] on div "[Copy] [DATE] - Final Bidding - September Estate Auction General Audience Email…" at bounding box center [563, 462] width 1127 height 813
click at [1105, 765] on div "[Copy] [DATE] - Final Bidding - September Estate Auction General Audience Email…" at bounding box center [563, 462] width 1127 height 813
click at [9, 516] on div "[Copy] [DATE] - Final Bidding - September Estate Auction General Audience Email…" at bounding box center [563, 462] width 1127 height 813
click at [86, 1038] on span "Save" at bounding box center [82, 1039] width 26 height 49
click at [1103, 571] on div "[DATE] - Final Bidding - From the Estate of the late [PERSON_NAME], [GEOGRAPHIC…" at bounding box center [563, 462] width 1127 height 813
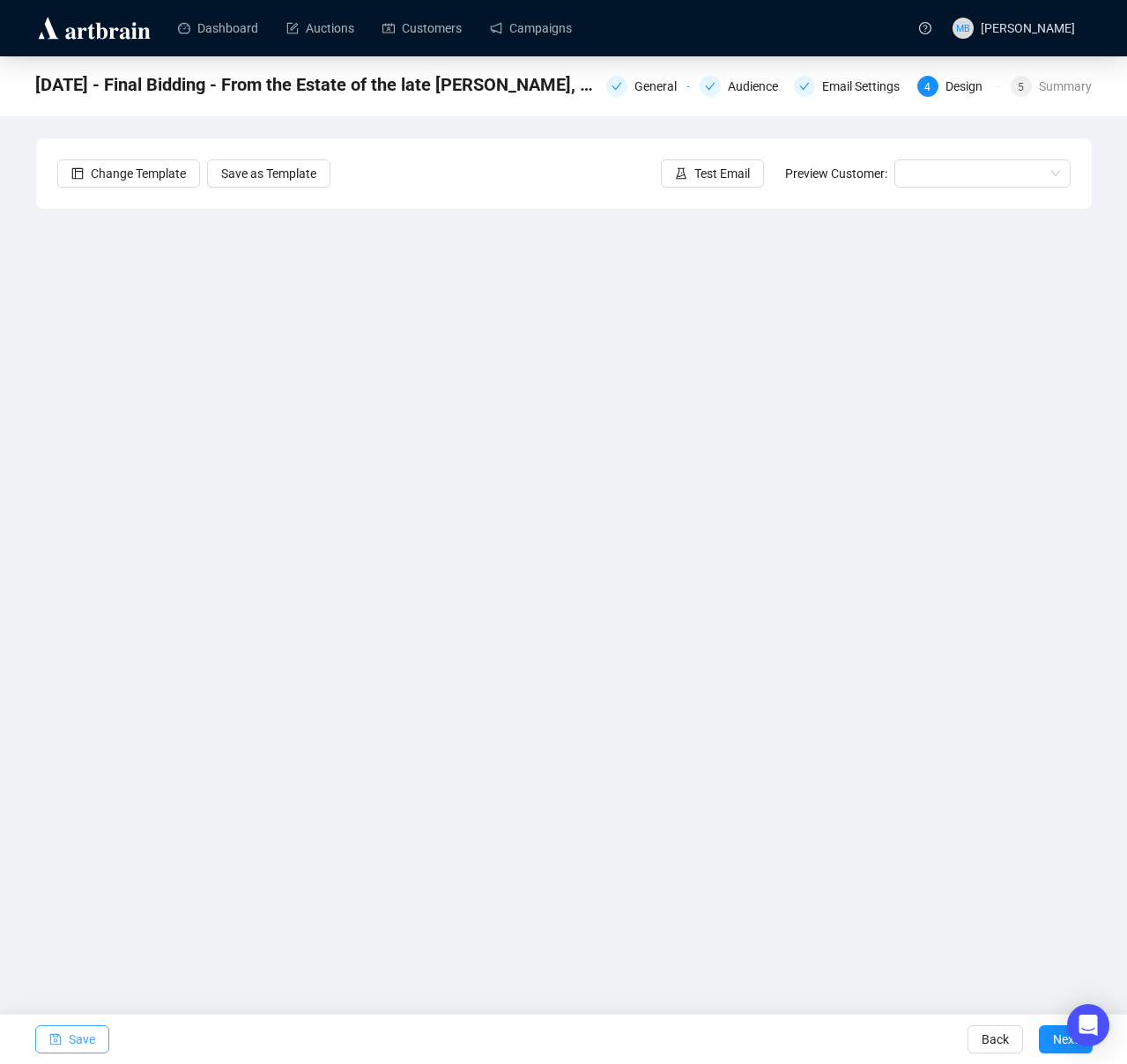
click at [85, 1039] on span "Save" at bounding box center [82, 1039] width 26 height 49
click at [561, 30] on link "Campaigns" at bounding box center [530, 28] width 82 height 46
